Goal: Task Accomplishment & Management: Manage account settings

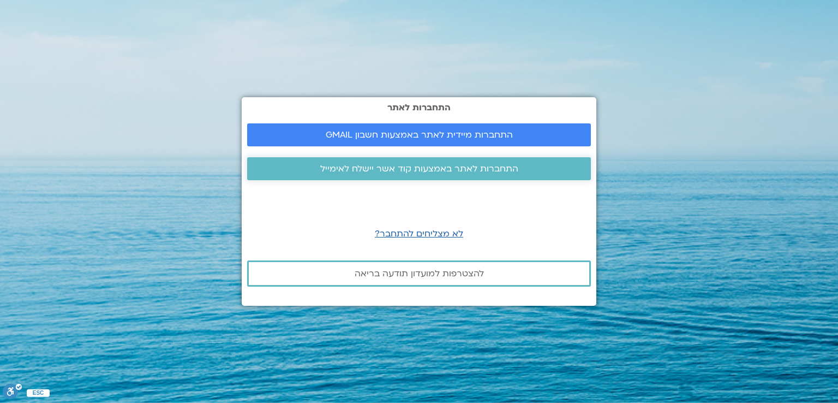
click at [430, 171] on span "התחברות לאתר באמצעות קוד אשר יישלח לאימייל" at bounding box center [419, 169] width 198 height 10
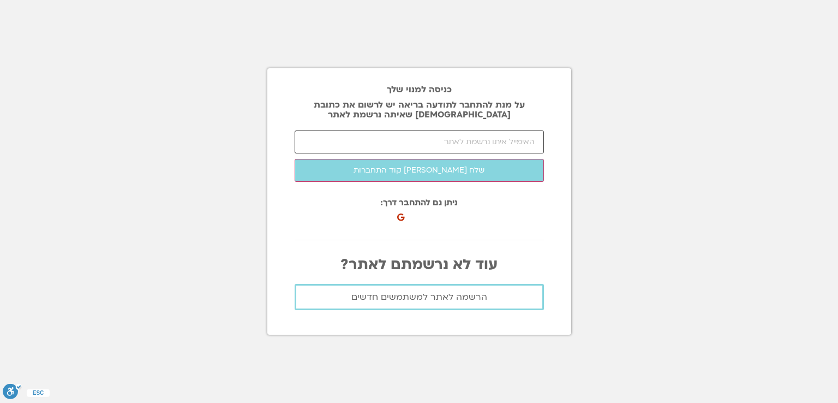
click at [491, 145] on input "email" at bounding box center [419, 141] width 249 height 23
type input "[EMAIL_ADDRESS][DOMAIN_NAME]"
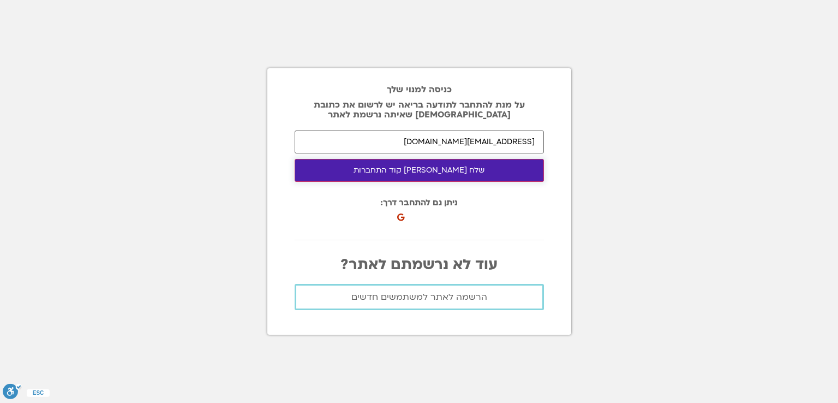
click at [443, 169] on button "שלח [PERSON_NAME] קוד התחברות" at bounding box center [419, 170] width 249 height 23
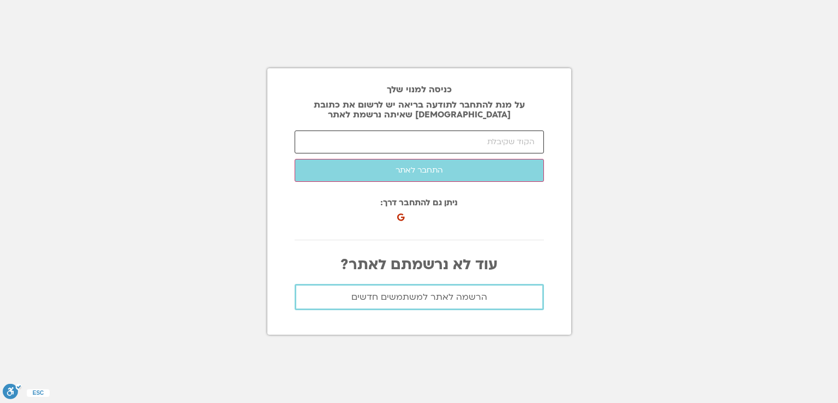
click at [519, 135] on input "number" at bounding box center [419, 141] width 249 height 23
paste input "36463"
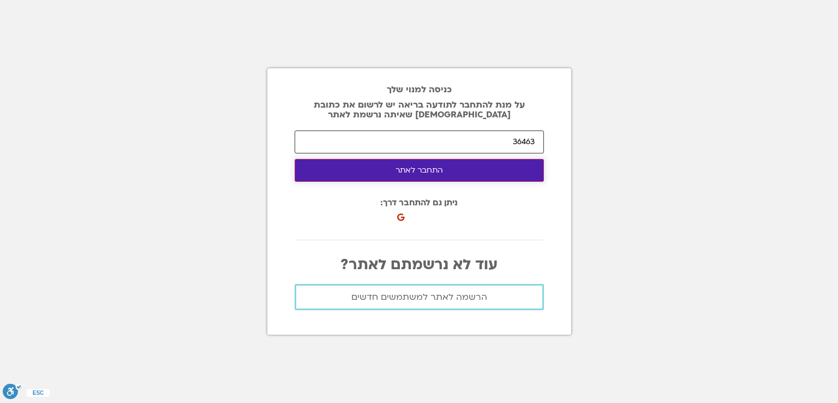
type input "36463"
click at [448, 169] on button "התחבר לאתר" at bounding box center [419, 170] width 249 height 23
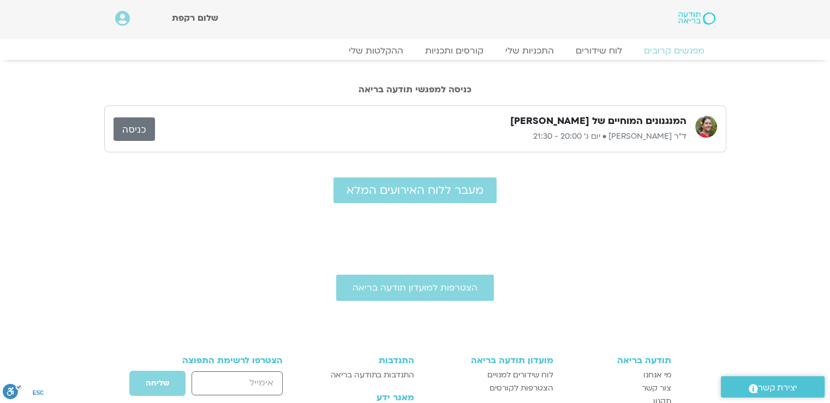
click at [124, 126] on link "כניסה" at bounding box center [133, 128] width 41 height 23
